Goal: Check status: Check status

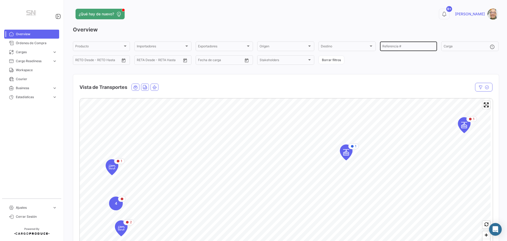
click at [393, 48] on input "Referencia #" at bounding box center [409, 47] width 52 height 4
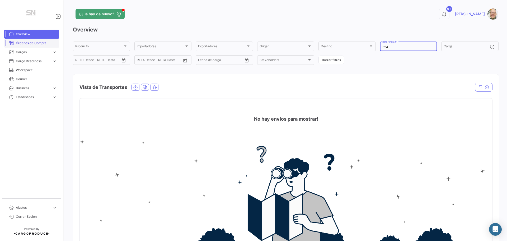
type input "524"
click at [45, 41] on span "Órdenes de Compra" at bounding box center [36, 43] width 41 height 5
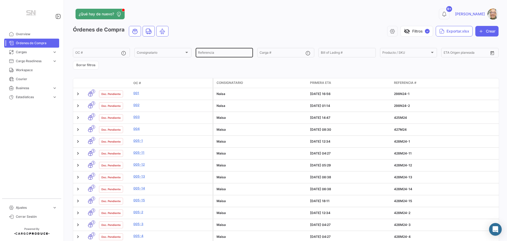
click at [222, 52] on input "Referencia" at bounding box center [224, 54] width 52 height 4
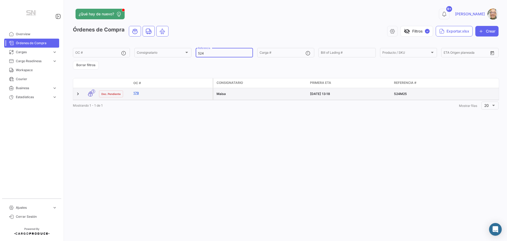
type input "524"
click at [139, 95] on link "179" at bounding box center [171, 93] width 77 height 5
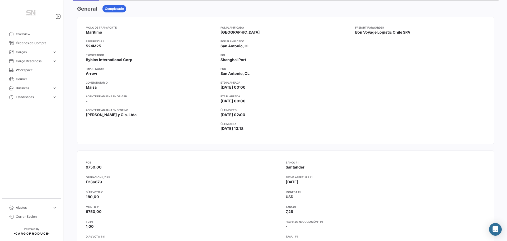
scroll to position [53, 0]
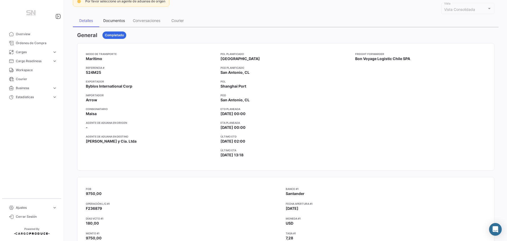
click at [111, 20] on div "Documentos" at bounding box center [114, 20] width 22 height 4
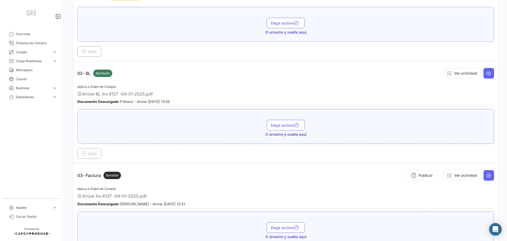
scroll to position [185, 0]
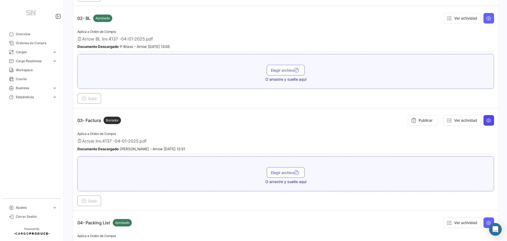
click at [486, 121] on icon at bounding box center [488, 120] width 5 height 5
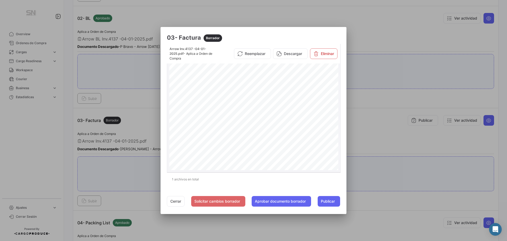
scroll to position [106, 0]
click at [171, 201] on button "Cerrar" at bounding box center [176, 201] width 18 height 11
